Goal: Information Seeking & Learning: Learn about a topic

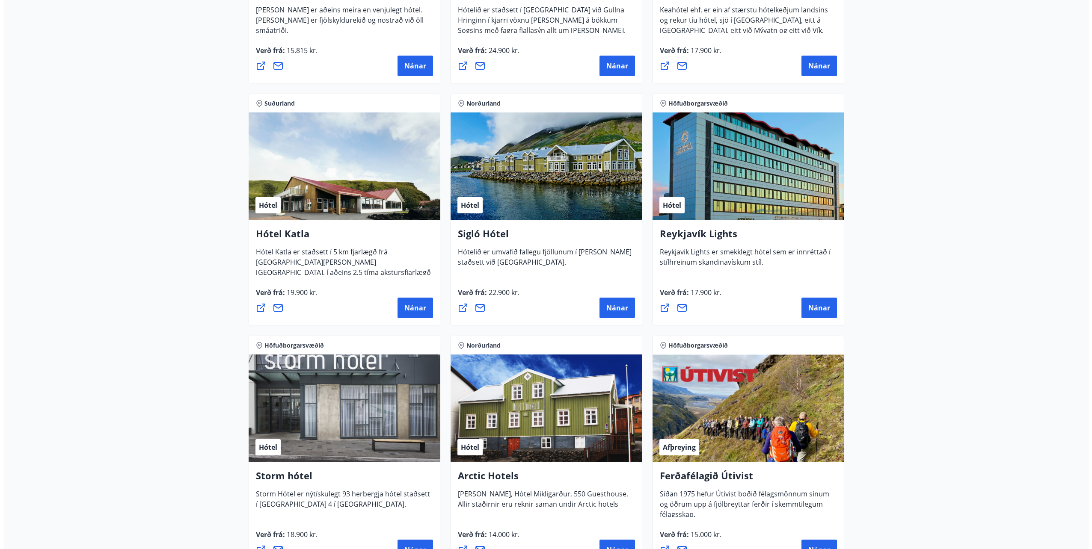
scroll to position [556, 0]
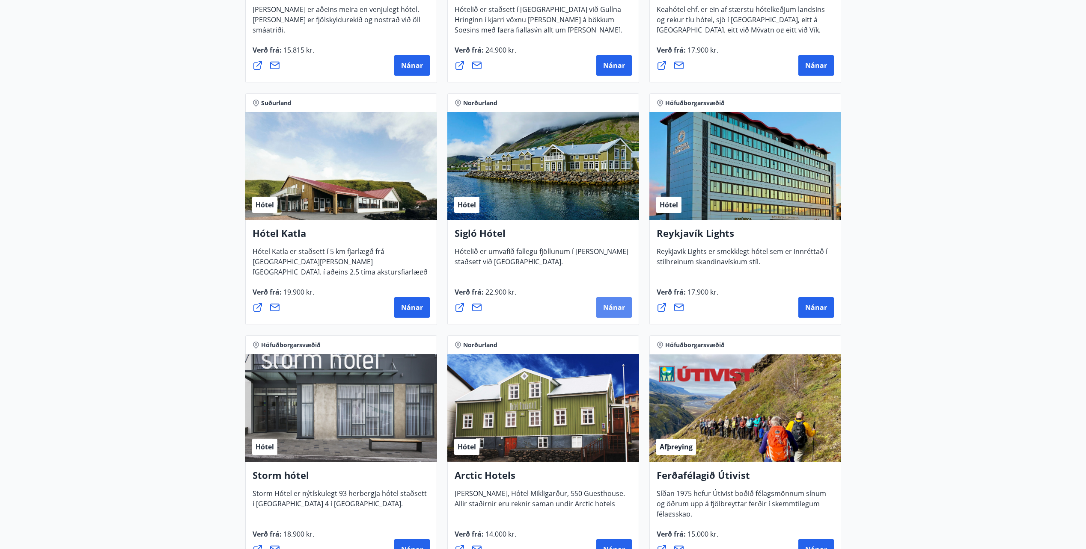
click at [614, 309] on span "Nánar" at bounding box center [614, 307] width 22 height 9
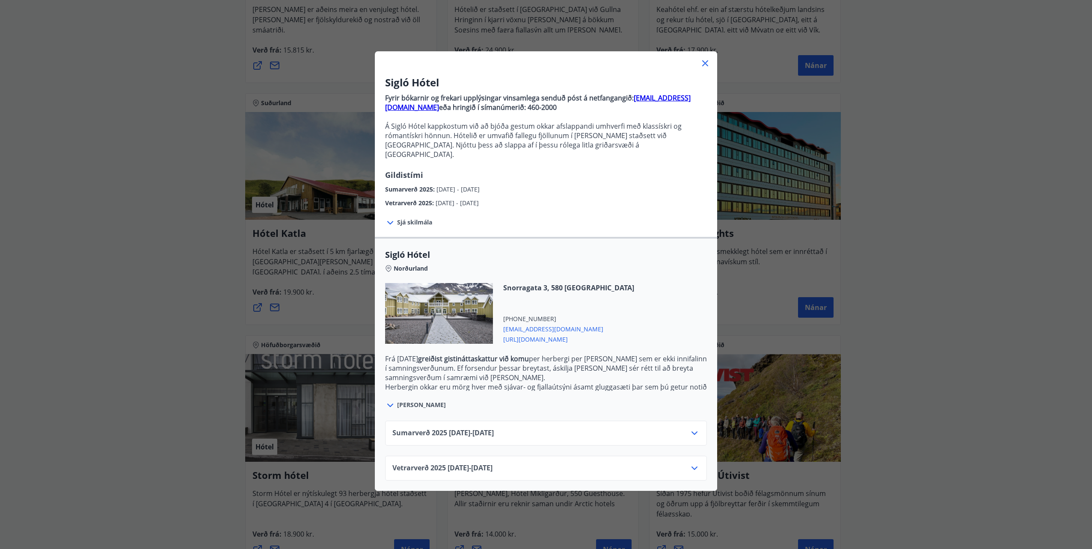
click at [420, 218] on span "Sjá skilmála" at bounding box center [414, 222] width 35 height 9
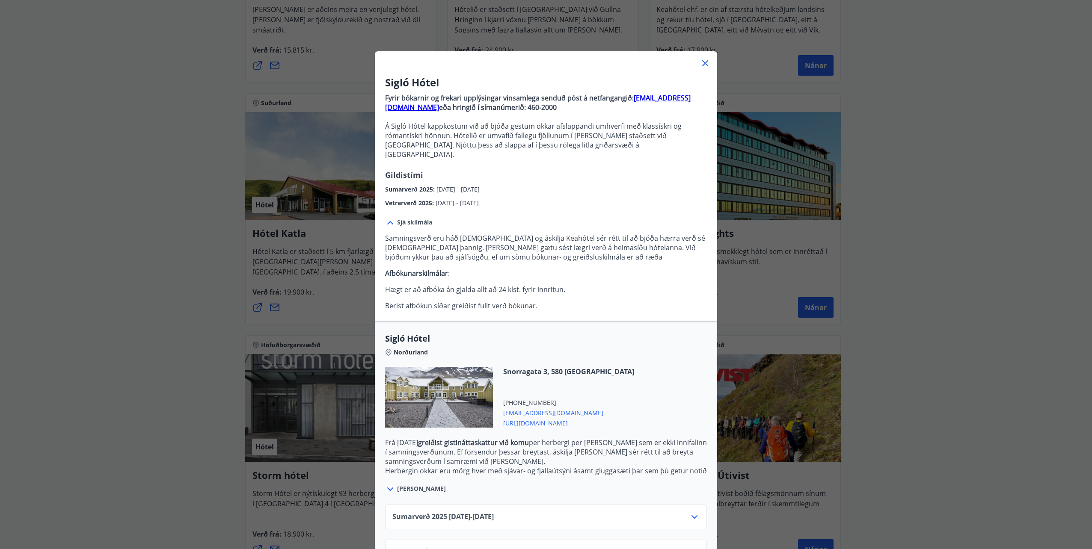
scroll to position [23, 0]
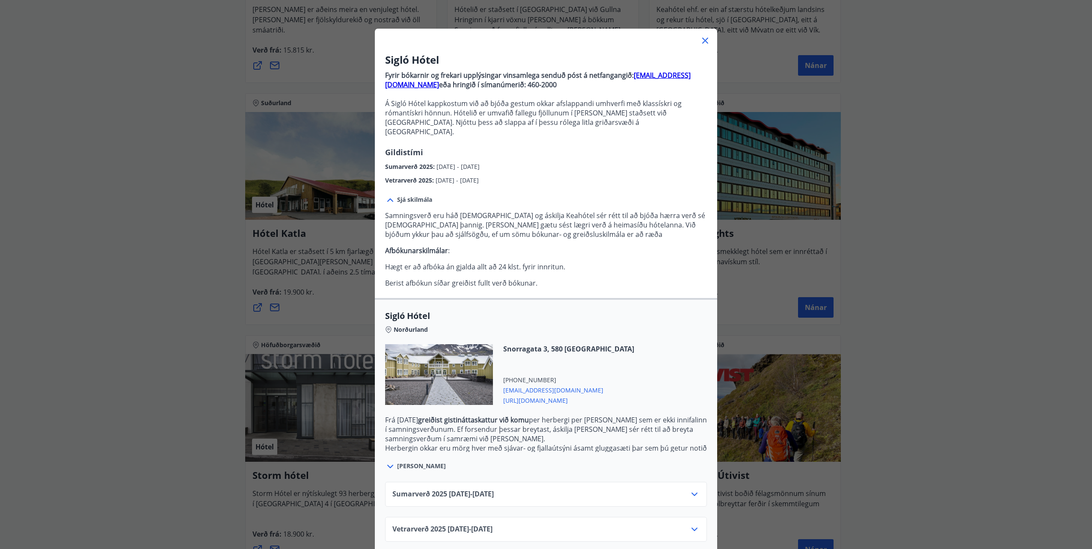
click at [407, 462] on span "[PERSON_NAME]" at bounding box center [421, 466] width 49 height 9
click at [387, 462] on icon at bounding box center [390, 467] width 10 height 10
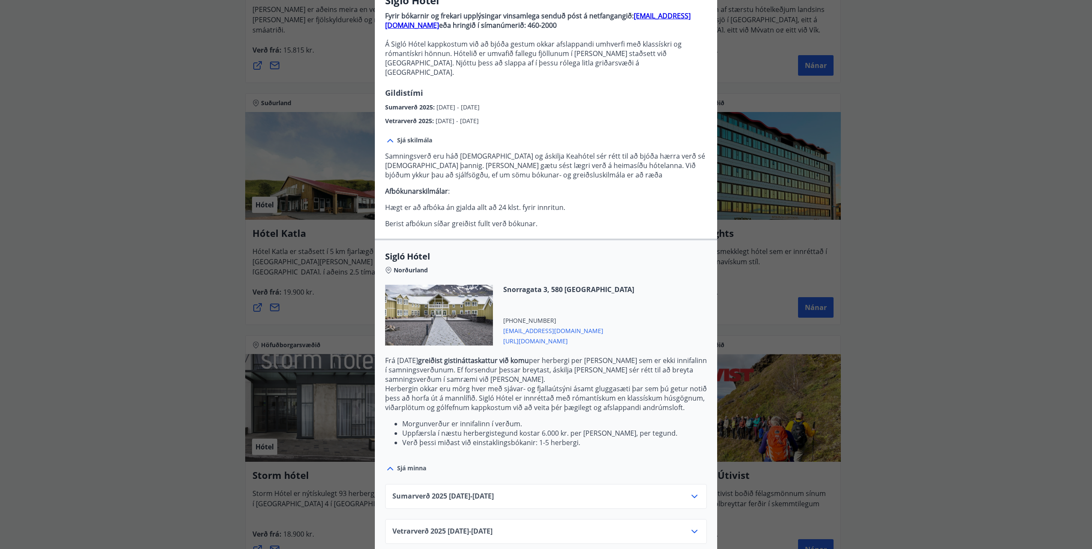
scroll to position [84, 0]
click at [692, 490] on icon at bounding box center [694, 495] width 10 height 10
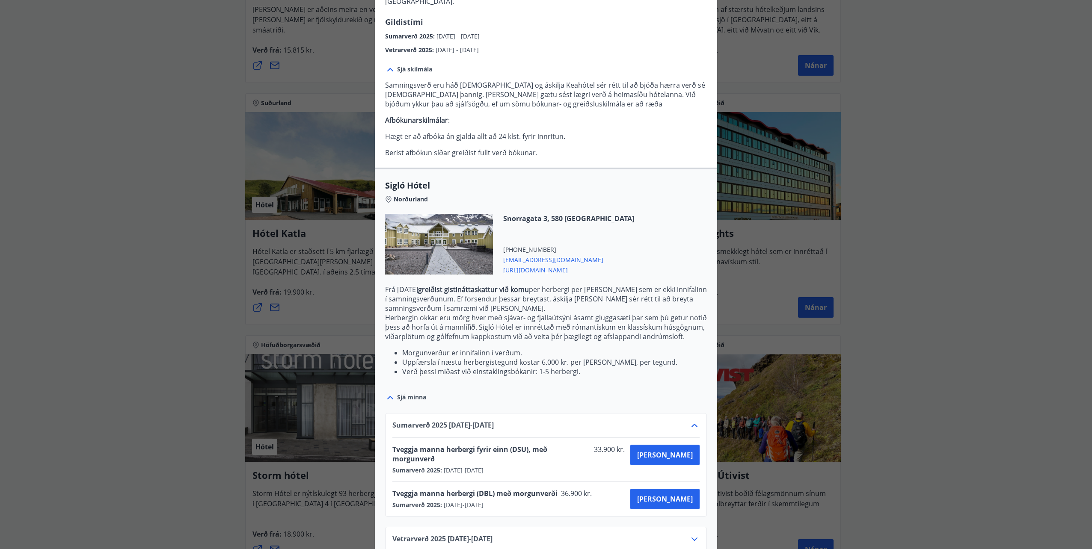
scroll to position [154, 0]
click at [689, 534] on icon at bounding box center [694, 539] width 10 height 10
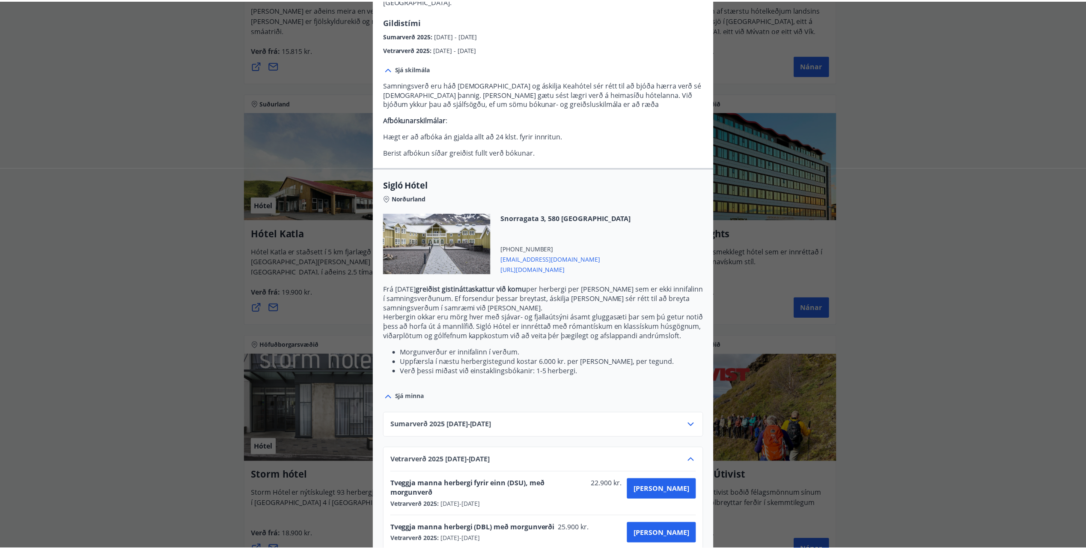
scroll to position [0, 0]
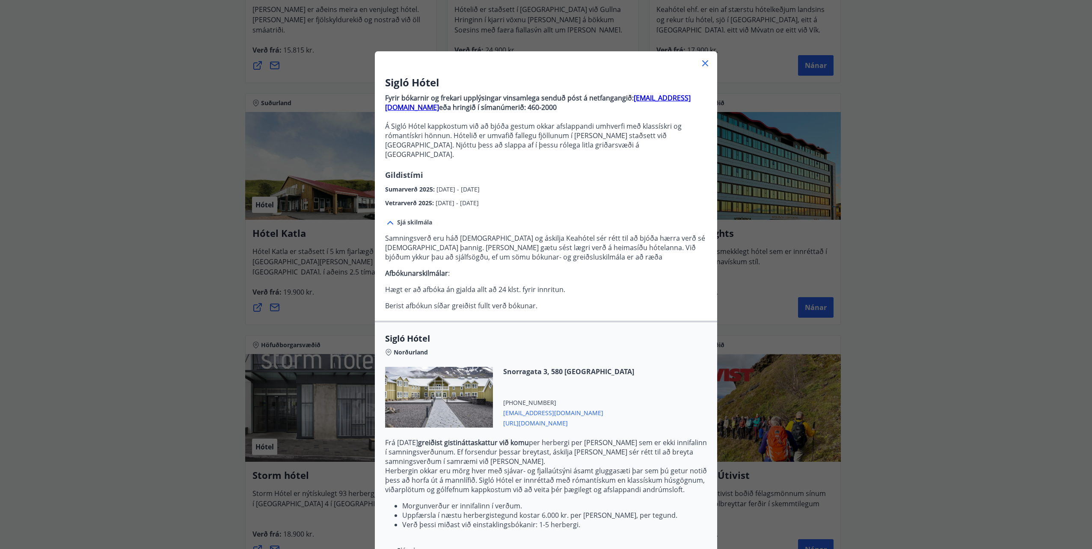
click at [173, 410] on div "Sigló Hótel Fyrir bókarnir og frekari upplýsingar vinsamlega senduð póst á netf…" at bounding box center [546, 274] width 1092 height 549
click at [704, 64] on icon at bounding box center [705, 63] width 10 height 10
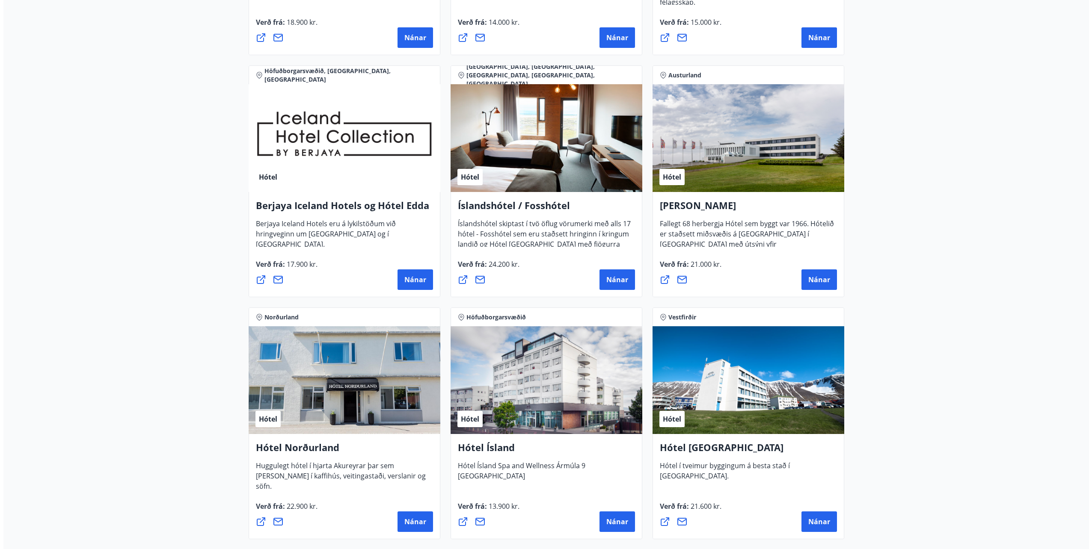
scroll to position [1070, 0]
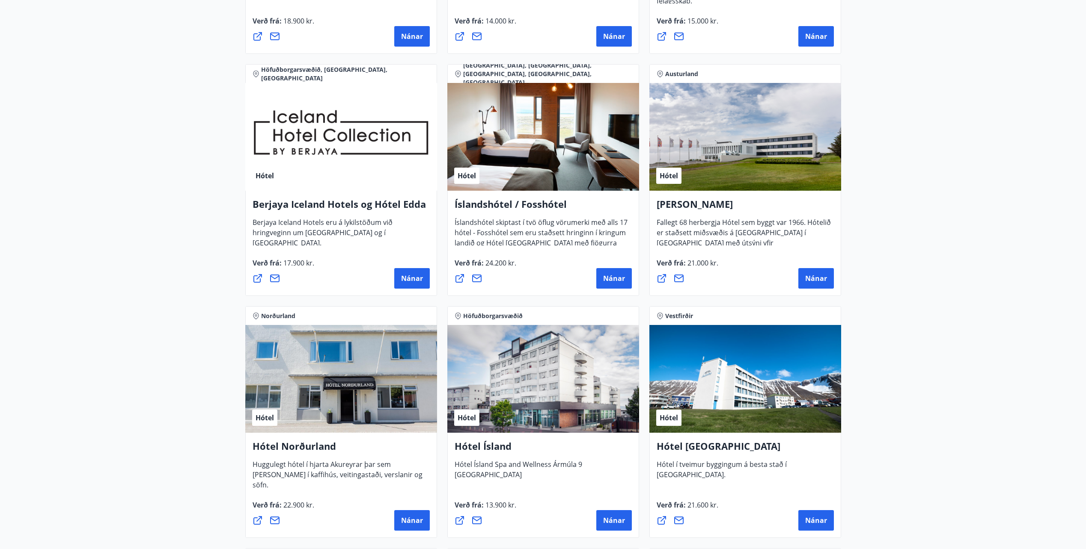
click at [617, 289] on div "Íslandshótel / Fosshótel Íslandshótel skiptast í tvö öflug vörumerki með alls 1…" at bounding box center [543, 243] width 192 height 105
click at [615, 276] on span "Nánar" at bounding box center [614, 278] width 22 height 9
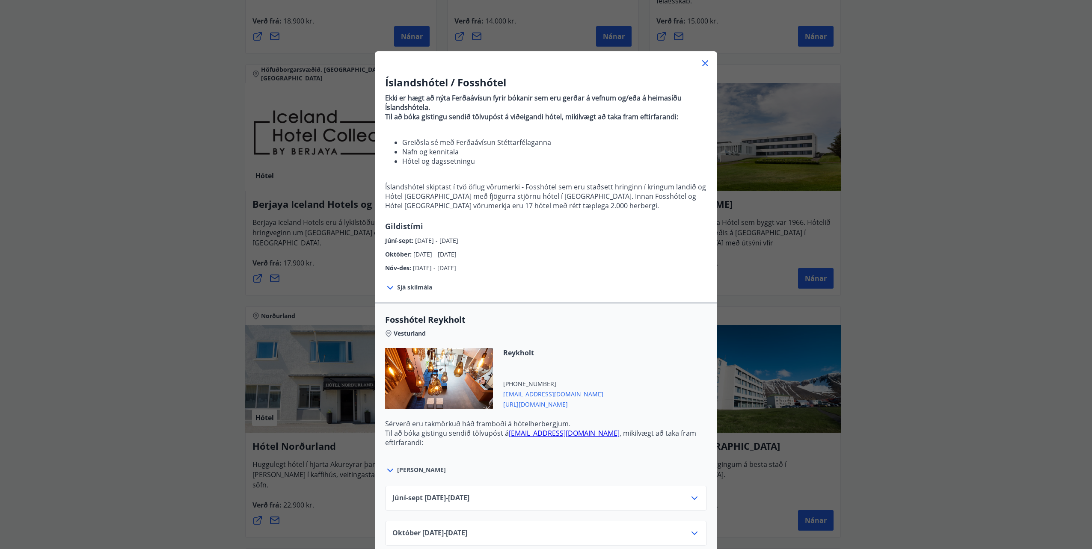
click at [412, 285] on span "Sjá skilmála" at bounding box center [414, 287] width 35 height 9
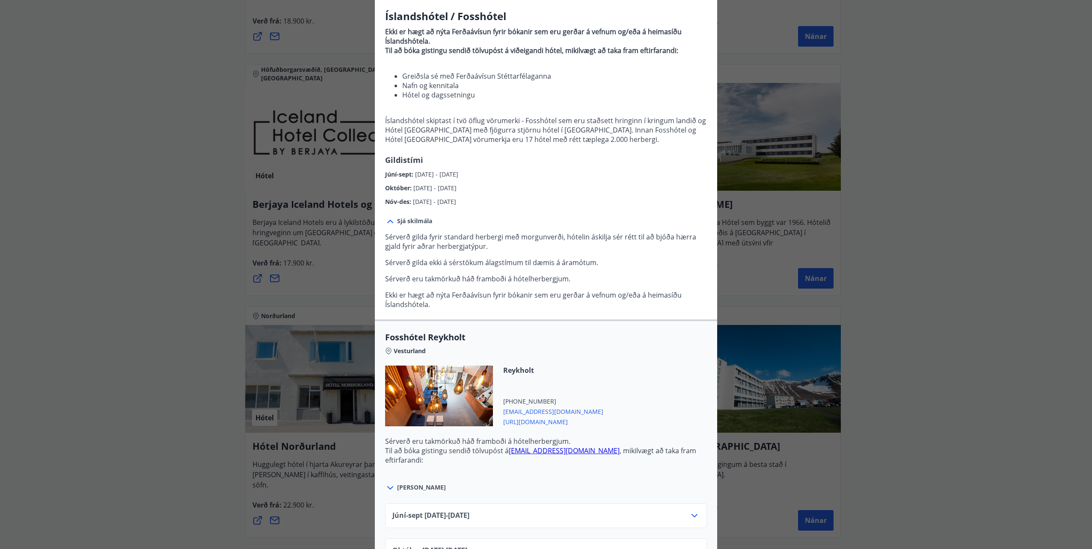
scroll to position [171, 0]
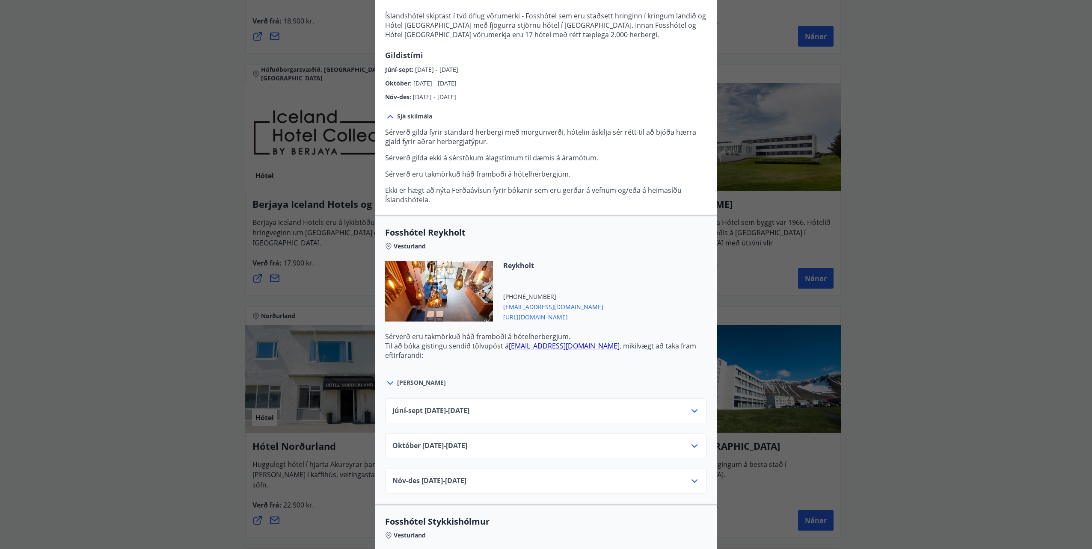
click at [693, 415] on icon at bounding box center [694, 411] width 10 height 10
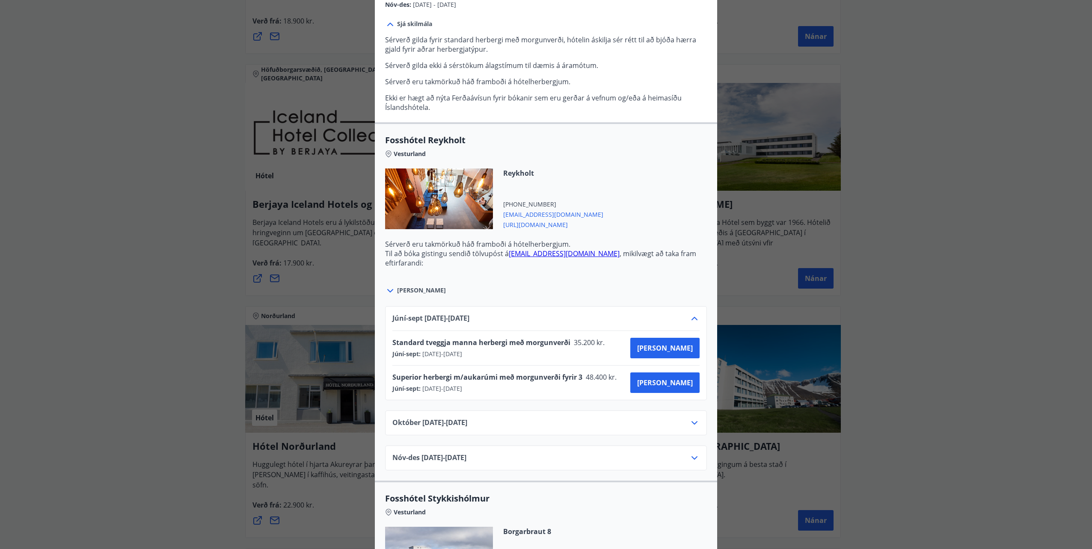
scroll to position [342, 0]
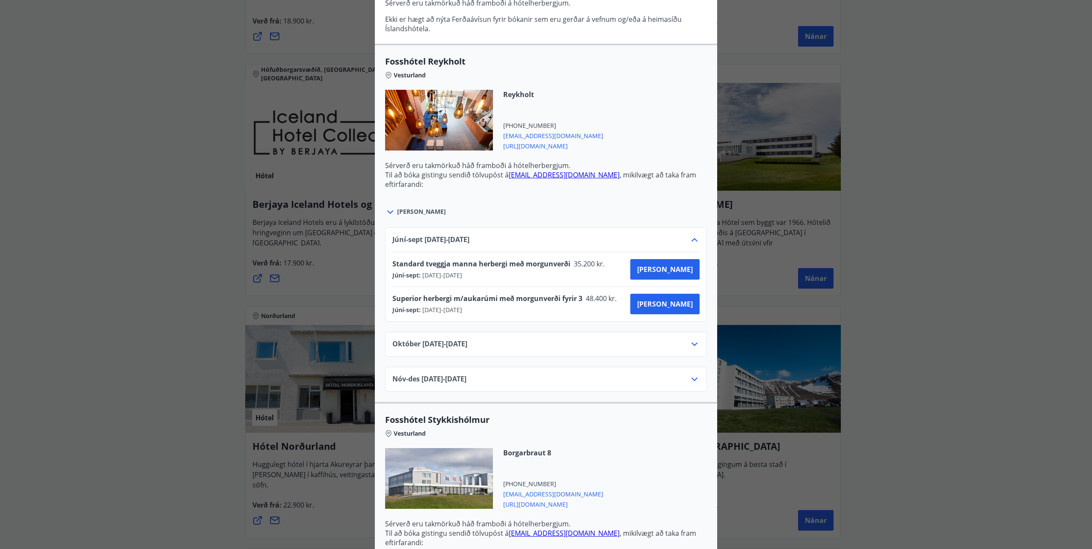
click at [693, 345] on icon at bounding box center [694, 344] width 10 height 10
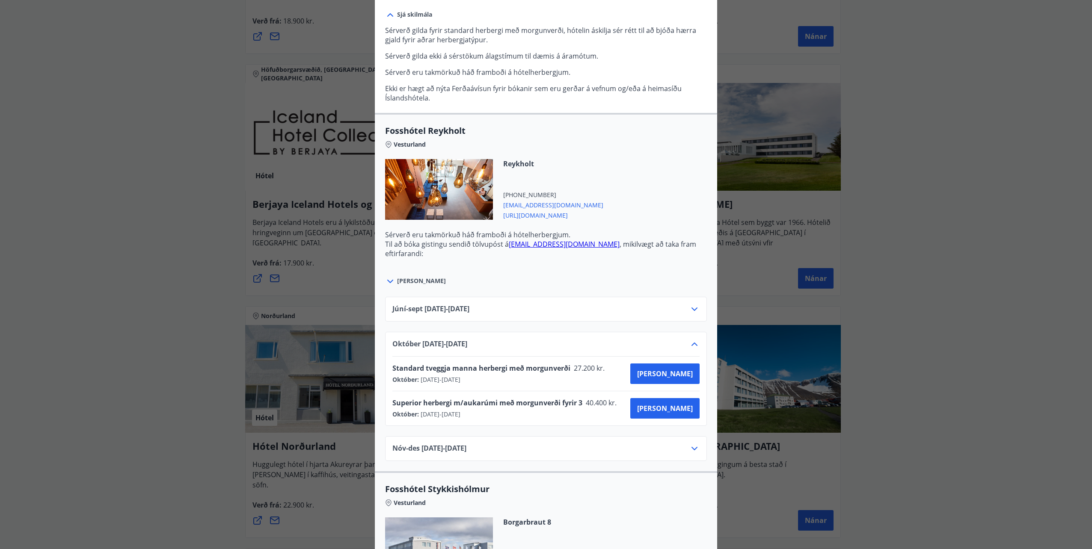
scroll to position [257, 0]
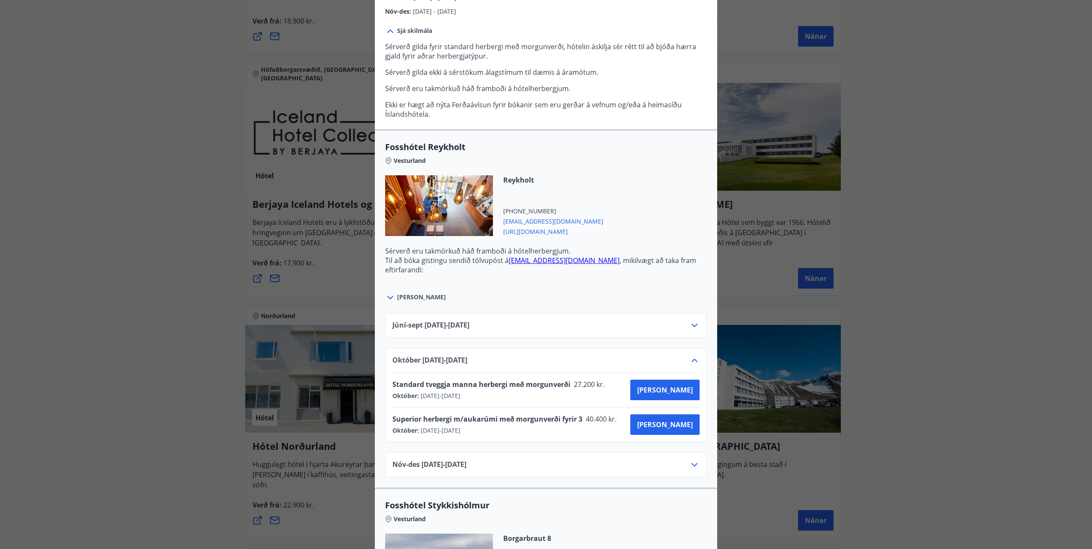
click at [546, 232] on span "[URL][DOMAIN_NAME]" at bounding box center [553, 231] width 100 height 10
click at [122, 303] on div "Íslandshótel / Fosshótel Ekki er hægt að nýta Ferðaávísun fyrir bókanir sem eru…" at bounding box center [546, 274] width 1092 height 549
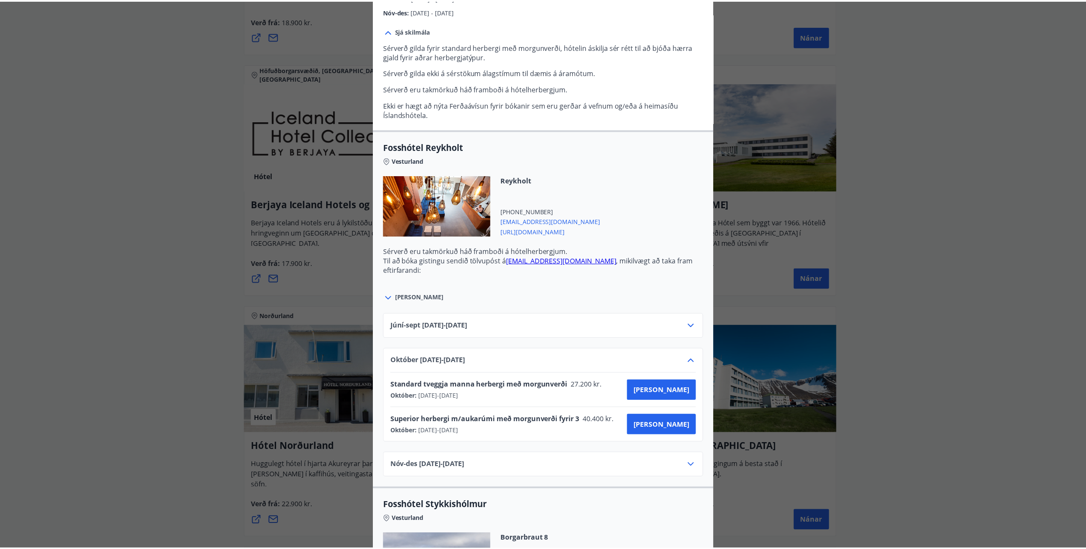
scroll to position [0, 0]
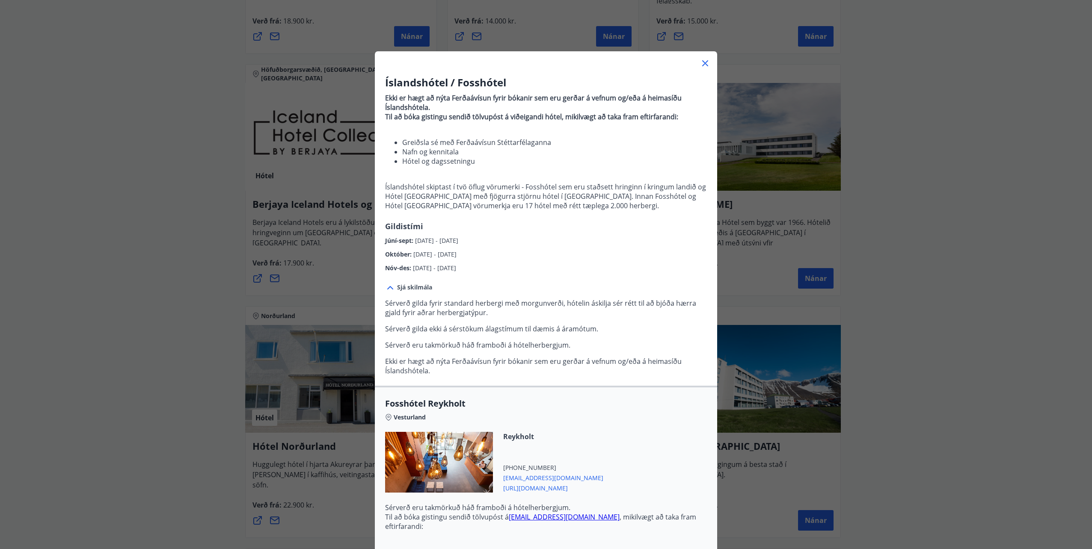
click at [701, 59] on icon at bounding box center [705, 63] width 10 height 10
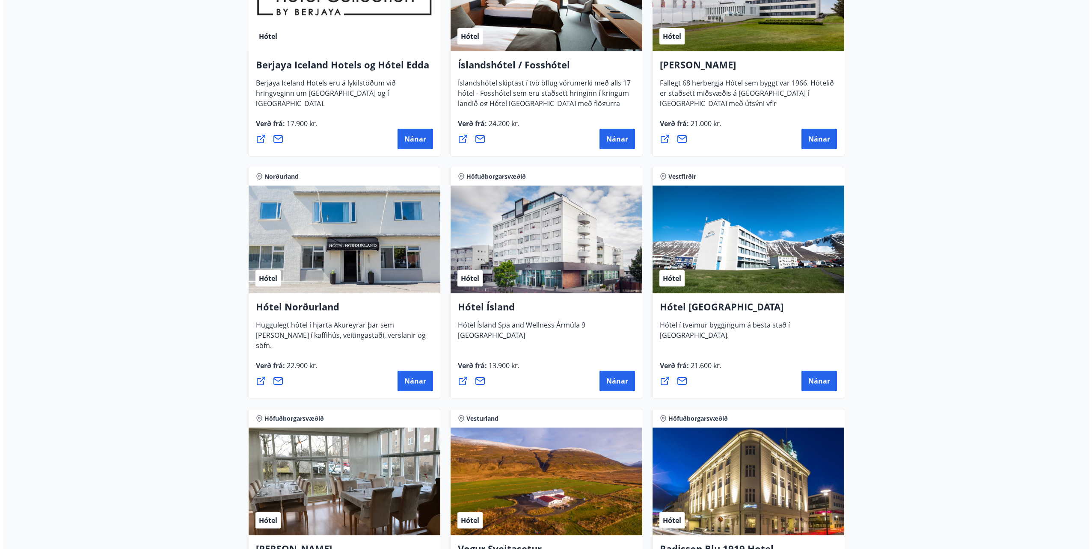
scroll to position [1284, 0]
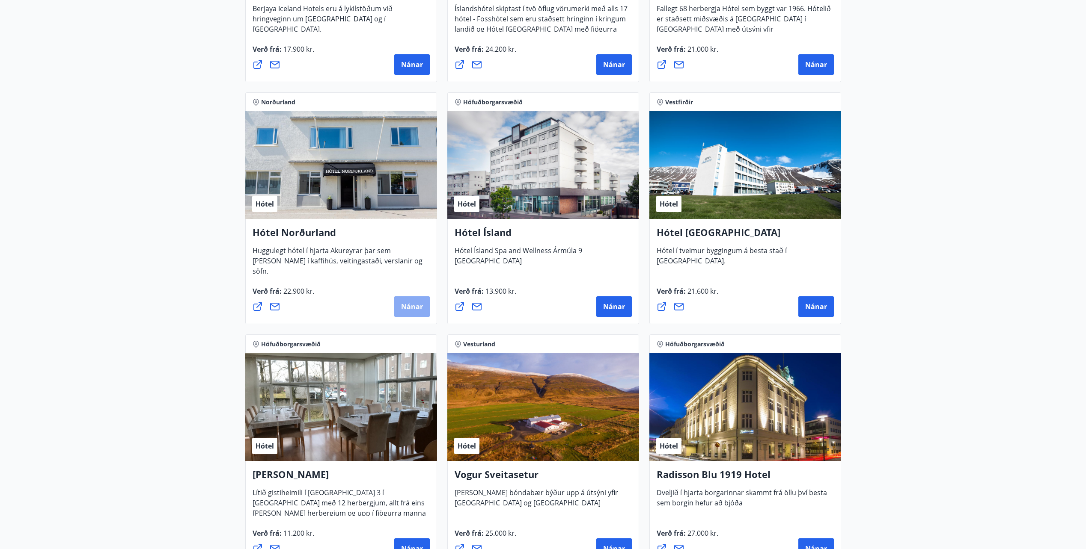
click at [405, 306] on span "Nánar" at bounding box center [412, 306] width 22 height 9
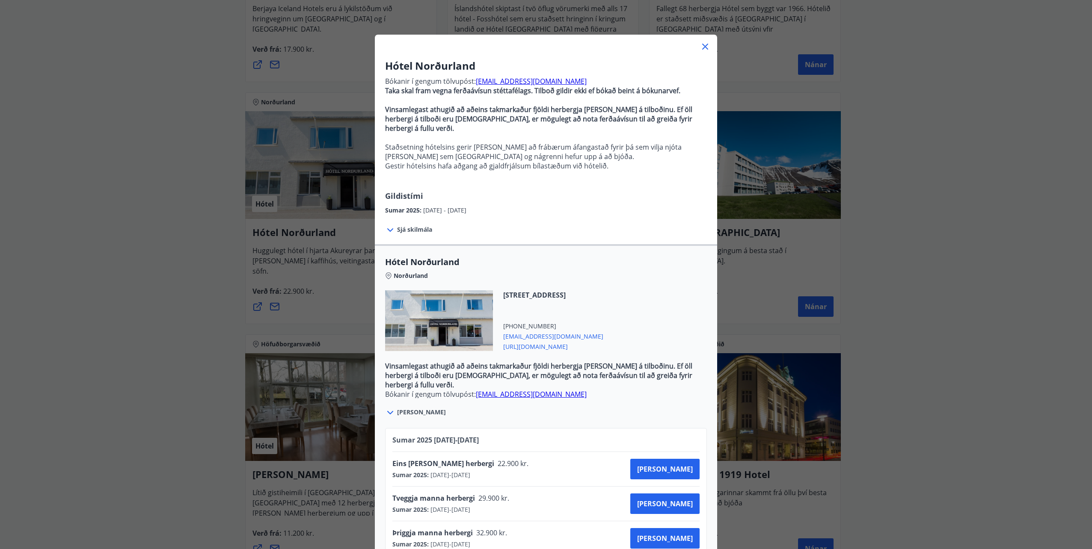
scroll to position [31, 0]
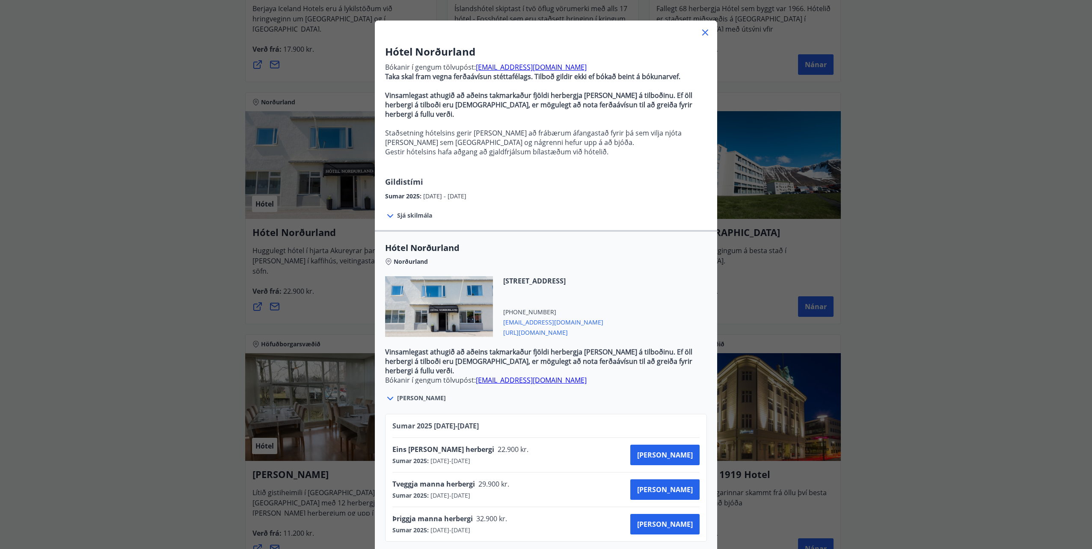
click at [397, 394] on span "[PERSON_NAME]" at bounding box center [421, 398] width 49 height 9
click at [389, 394] on icon at bounding box center [390, 399] width 10 height 10
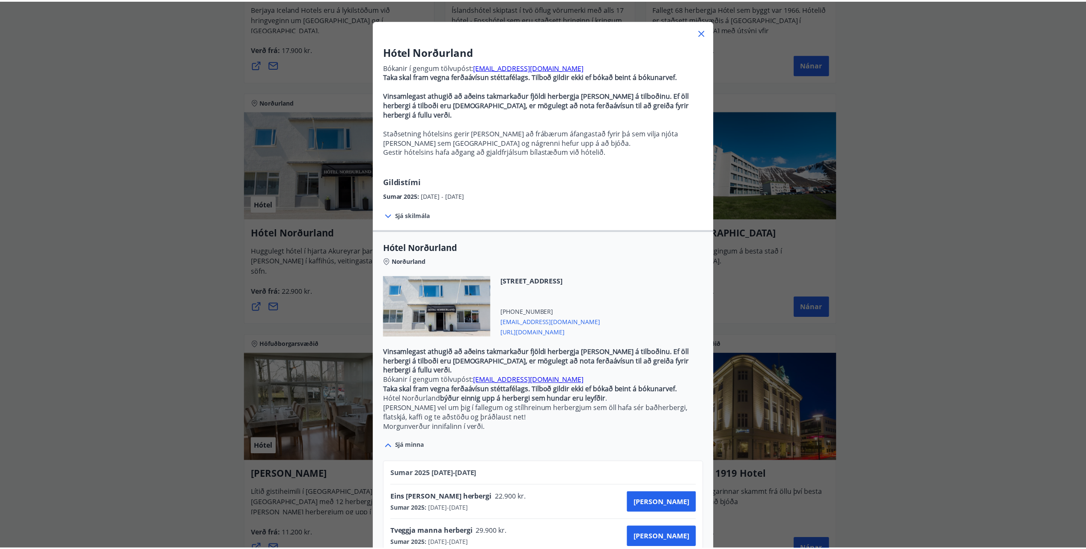
scroll to position [69, 0]
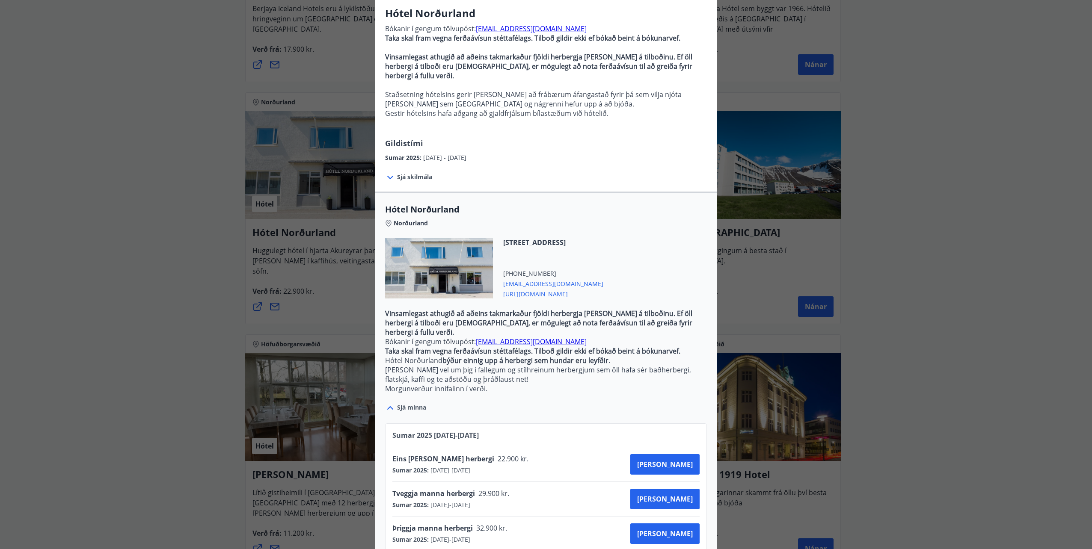
click at [1020, 206] on div "Hótel Norðurland Bókanir í gengum tölvupóst: [EMAIL_ADDRESS][DOMAIN_NAME] Taka …" at bounding box center [546, 205] width 1092 height 549
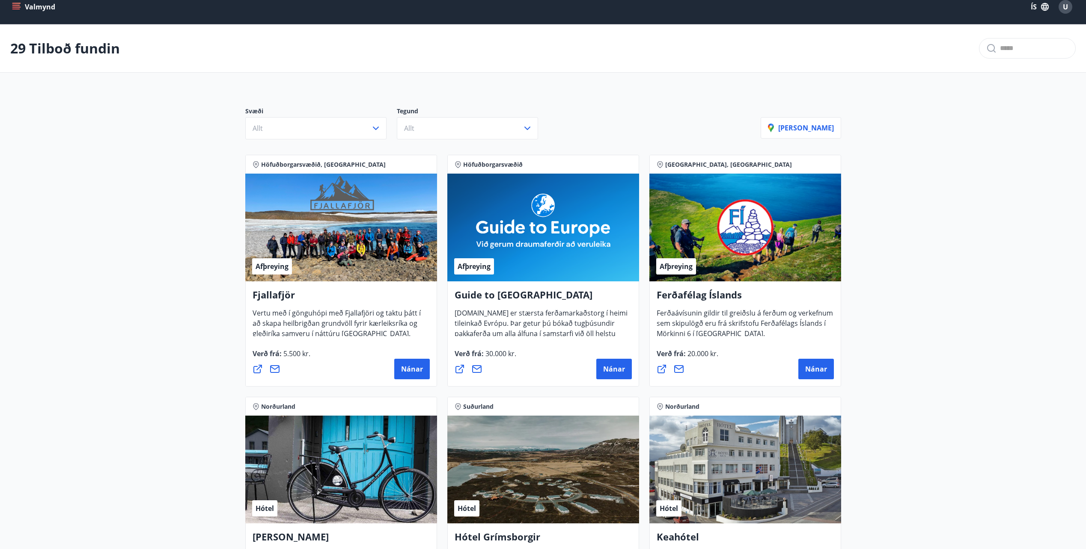
scroll to position [0, 0]
